Goal: Check status: Check status

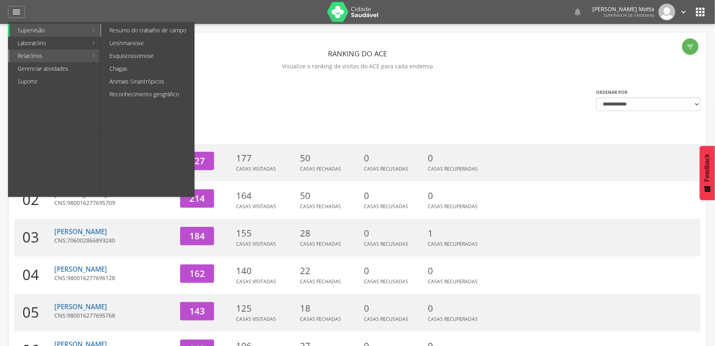
click at [168, 33] on link "Resumo do trabalho de campo" at bounding box center [147, 30] width 93 height 13
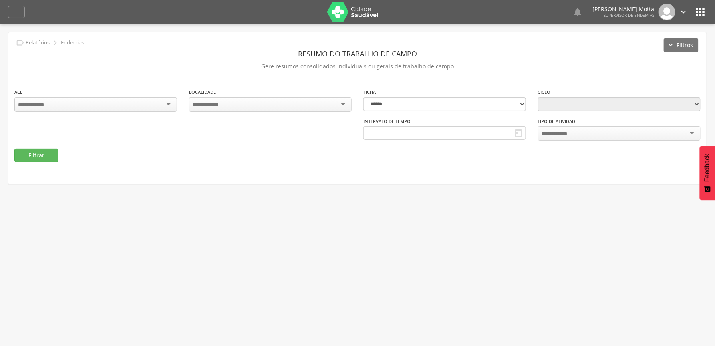
type input "**********"
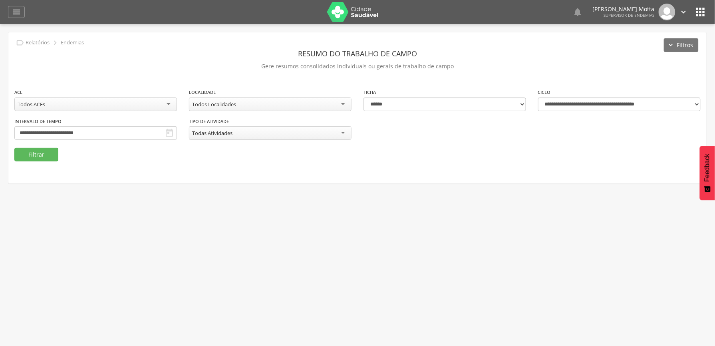
click at [319, 102] on div "Todos Localidades" at bounding box center [270, 104] width 162 height 14
click at [531, 184] on div "**********" at bounding box center [357, 108] width 699 height 152
click at [335, 101] on div "Todos Localidades" at bounding box center [270, 104] width 162 height 14
click at [283, 118] on div "**********" at bounding box center [357, 118] width 698 height 60
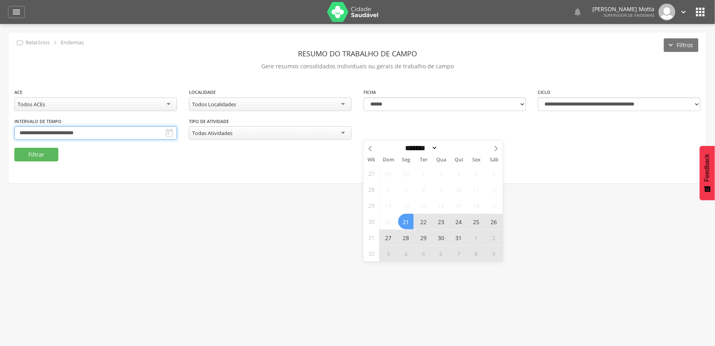
click at [177, 131] on input "**********" at bounding box center [95, 133] width 162 height 14
click at [495, 150] on icon at bounding box center [496, 149] width 6 height 6
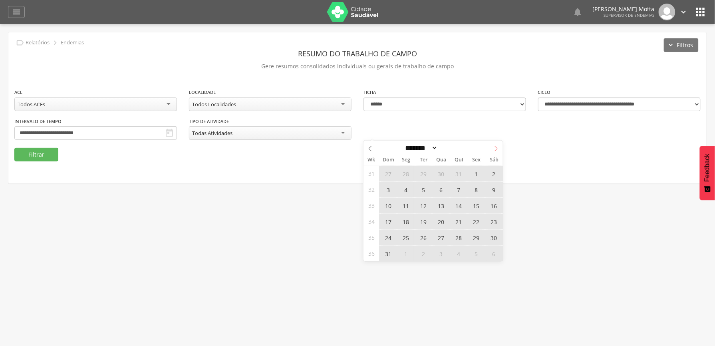
click at [495, 150] on icon at bounding box center [496, 149] width 6 height 6
select select "*"
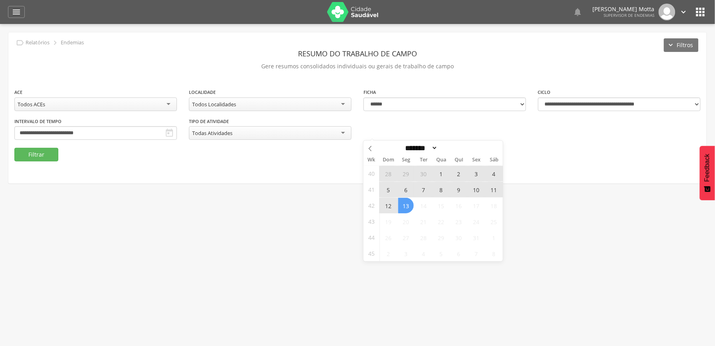
click at [383, 188] on span "5" at bounding box center [388, 190] width 16 height 16
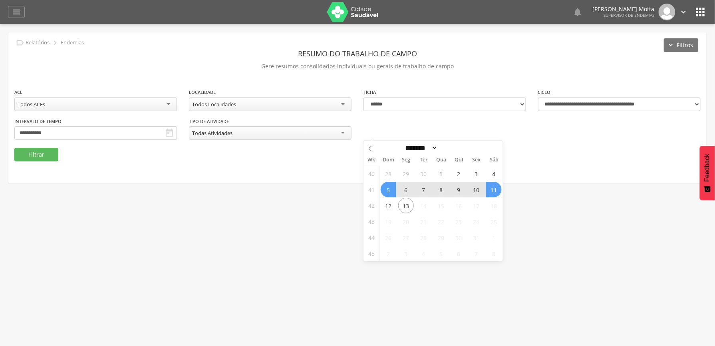
click at [491, 190] on span "11" at bounding box center [494, 190] width 16 height 16
type input "**********"
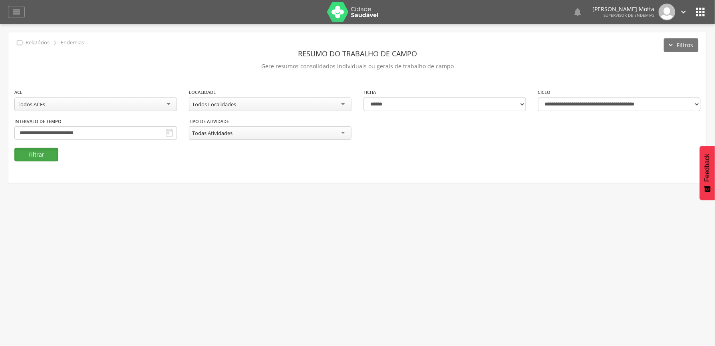
click at [48, 155] on button "Filtrar" at bounding box center [36, 155] width 44 height 14
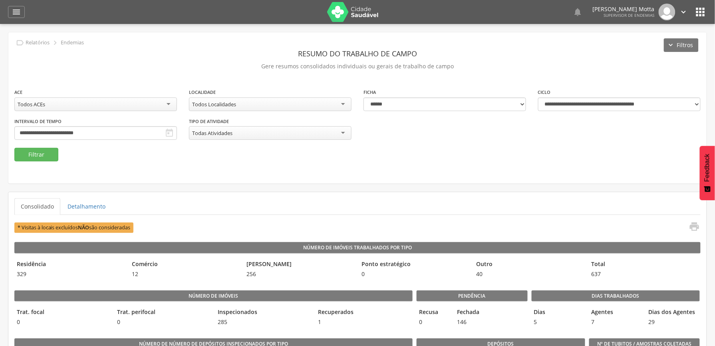
click at [561, 181] on div "**********" at bounding box center [357, 107] width 698 height 151
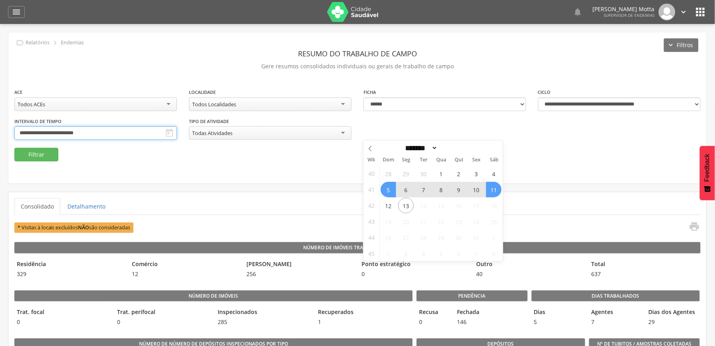
click at [177, 137] on input "**********" at bounding box center [95, 133] width 162 height 14
click at [602, 177] on div "**********" at bounding box center [357, 107] width 698 height 151
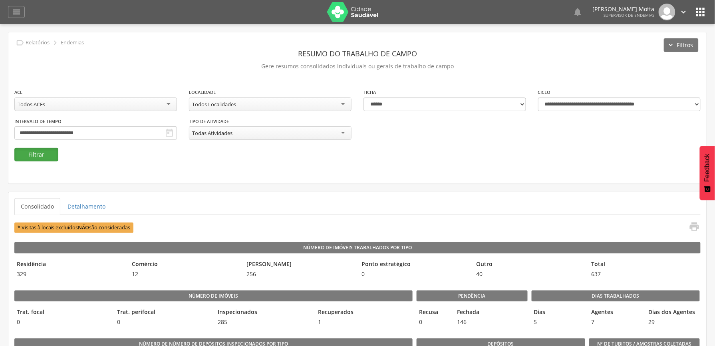
click at [33, 150] on button "Filtrar" at bounding box center [36, 155] width 44 height 14
click at [28, 151] on button "Filtrar" at bounding box center [36, 155] width 44 height 14
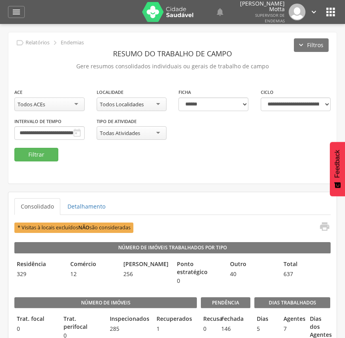
click at [151, 141] on div "**********" at bounding box center [172, 118] width 328 height 60
click at [143, 105] on div "Todos Localidades" at bounding box center [122, 104] width 44 height 7
click at [47, 157] on button "Filtrar" at bounding box center [36, 155] width 44 height 14
click at [133, 104] on div "11 - Barrinha" at bounding box center [132, 104] width 70 height 14
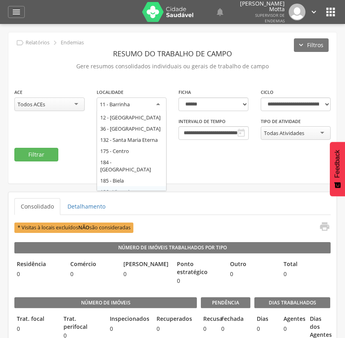
scroll to position [42, 0]
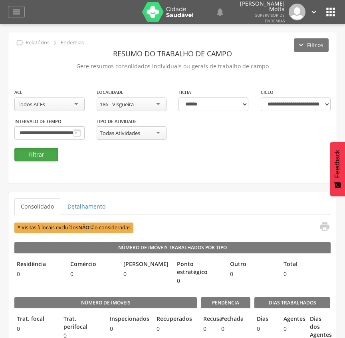
click at [50, 159] on button "Filtrar" at bounding box center [36, 155] width 44 height 14
click at [233, 178] on div "**********" at bounding box center [172, 107] width 328 height 151
click at [147, 104] on div "186 - Visgueira" at bounding box center [132, 104] width 70 height 14
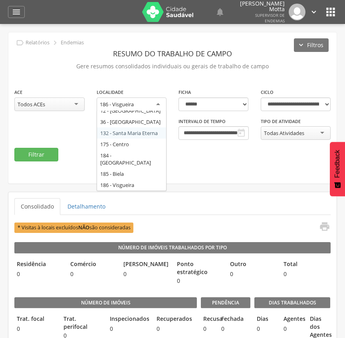
scroll to position [21, 0]
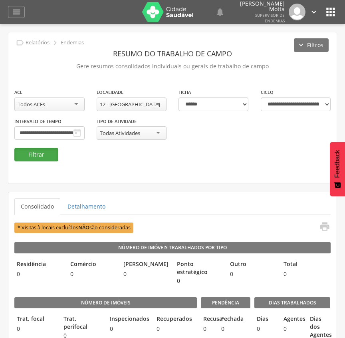
click at [34, 160] on button "Filtrar" at bounding box center [36, 155] width 44 height 14
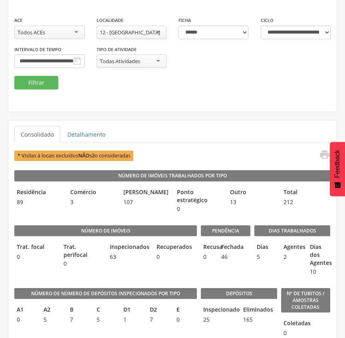
scroll to position [53, 0]
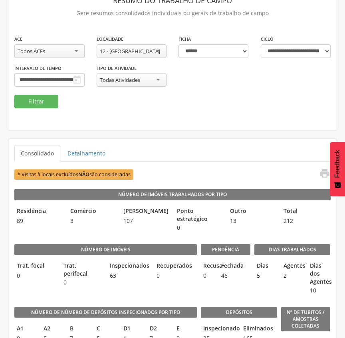
click at [133, 50] on div "12 - [GEOGRAPHIC_DATA]" at bounding box center [130, 51] width 60 height 7
click at [33, 103] on button "Filtrar" at bounding box center [36, 102] width 44 height 14
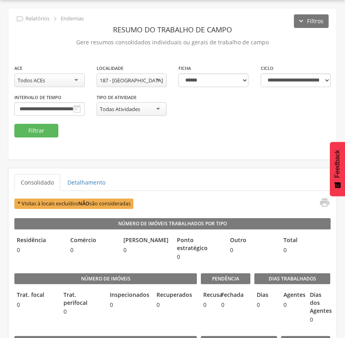
scroll to position [53, 0]
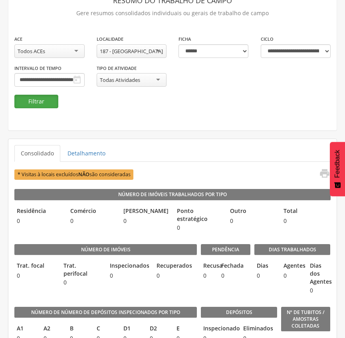
click at [24, 99] on button "Filtrar" at bounding box center [36, 102] width 44 height 14
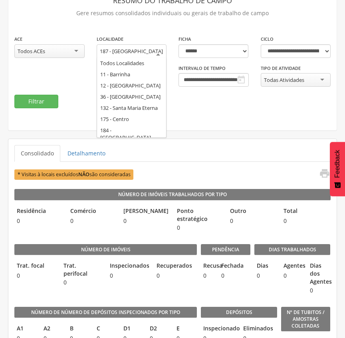
click at [126, 47] on div "187 - [GEOGRAPHIC_DATA]" at bounding box center [132, 55] width 70 height 22
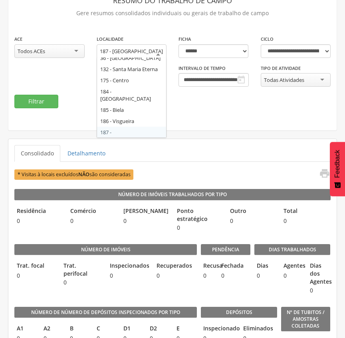
scroll to position [29, 0]
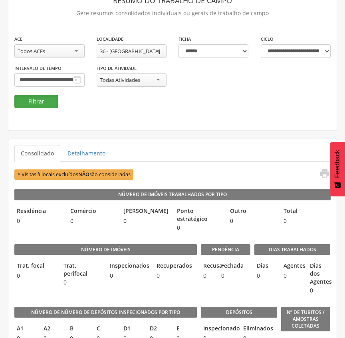
click at [31, 104] on button "Filtrar" at bounding box center [36, 102] width 44 height 14
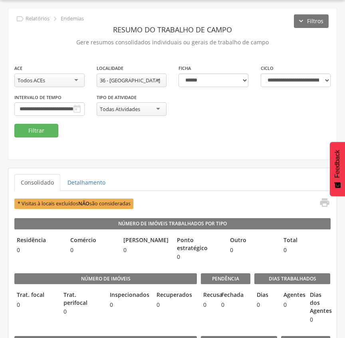
scroll to position [53, 0]
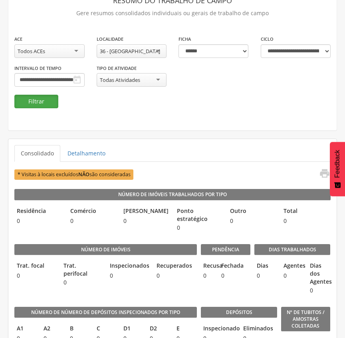
click at [45, 97] on button "Filtrar" at bounding box center [36, 102] width 44 height 14
click at [155, 53] on div "36 - [GEOGRAPHIC_DATA]" at bounding box center [132, 51] width 70 height 14
click at [39, 101] on button "Filtrar" at bounding box center [36, 102] width 44 height 14
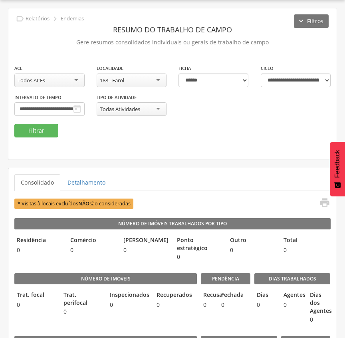
scroll to position [53, 0]
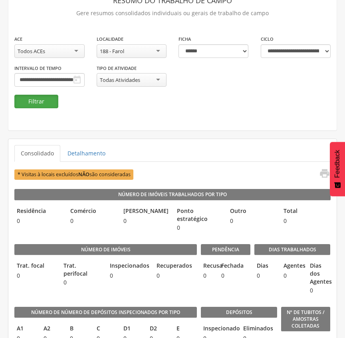
click at [39, 104] on button "Filtrar" at bounding box center [36, 102] width 44 height 14
click at [32, 108] on button "Filtrar" at bounding box center [36, 102] width 44 height 14
click at [189, 108] on fieldset "**********" at bounding box center [172, 71] width 316 height 73
click at [151, 49] on div "188 - Farol" at bounding box center [132, 51] width 70 height 14
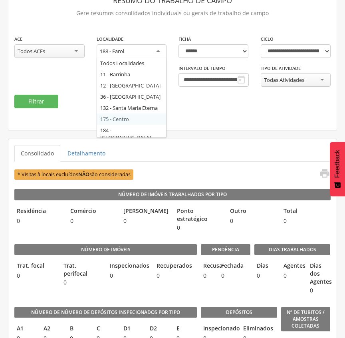
scroll to position [40, 0]
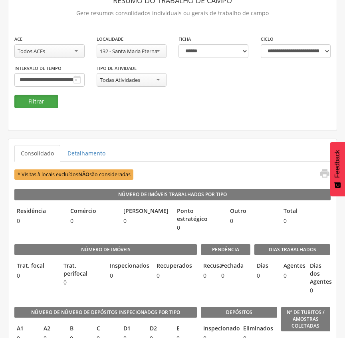
click at [50, 103] on button "Filtrar" at bounding box center [36, 102] width 44 height 14
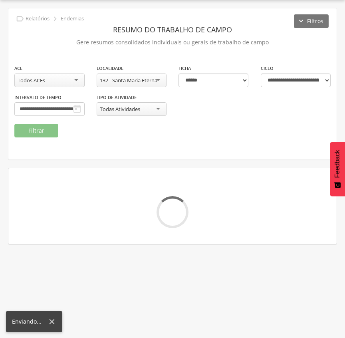
scroll to position [53, 0]
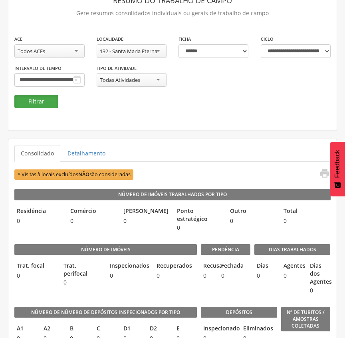
click at [41, 105] on button "Filtrar" at bounding box center [36, 102] width 44 height 14
click at [26, 103] on button "Filtrar" at bounding box center [36, 102] width 44 height 14
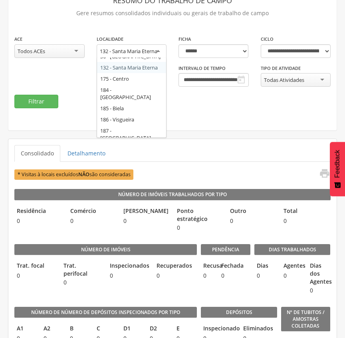
click at [149, 50] on div "132 - Santa Maria Eterna" at bounding box center [128, 51] width 57 height 7
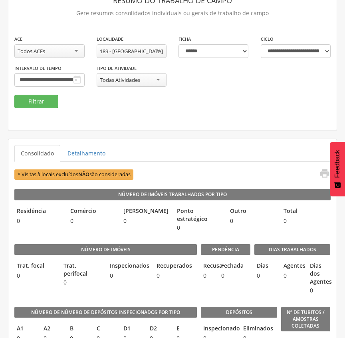
scroll to position [0, 0]
click at [38, 102] on button "Filtrar" at bounding box center [36, 102] width 44 height 14
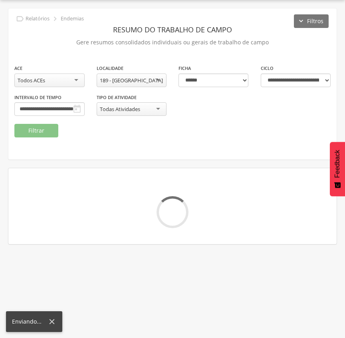
scroll to position [53, 0]
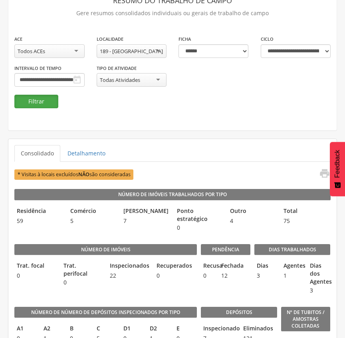
click at [38, 107] on button "Filtrar" at bounding box center [36, 102] width 44 height 14
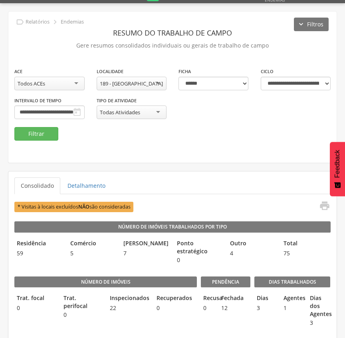
scroll to position [0, 0]
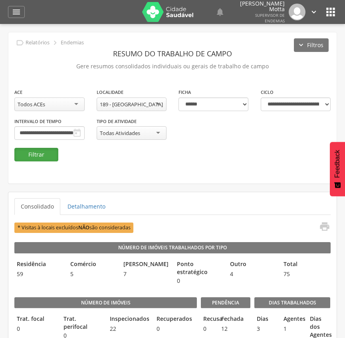
click at [39, 157] on button "Filtrar" at bounding box center [36, 155] width 44 height 14
click at [34, 154] on button "Filtrar" at bounding box center [36, 155] width 44 height 14
